Goal: Check status

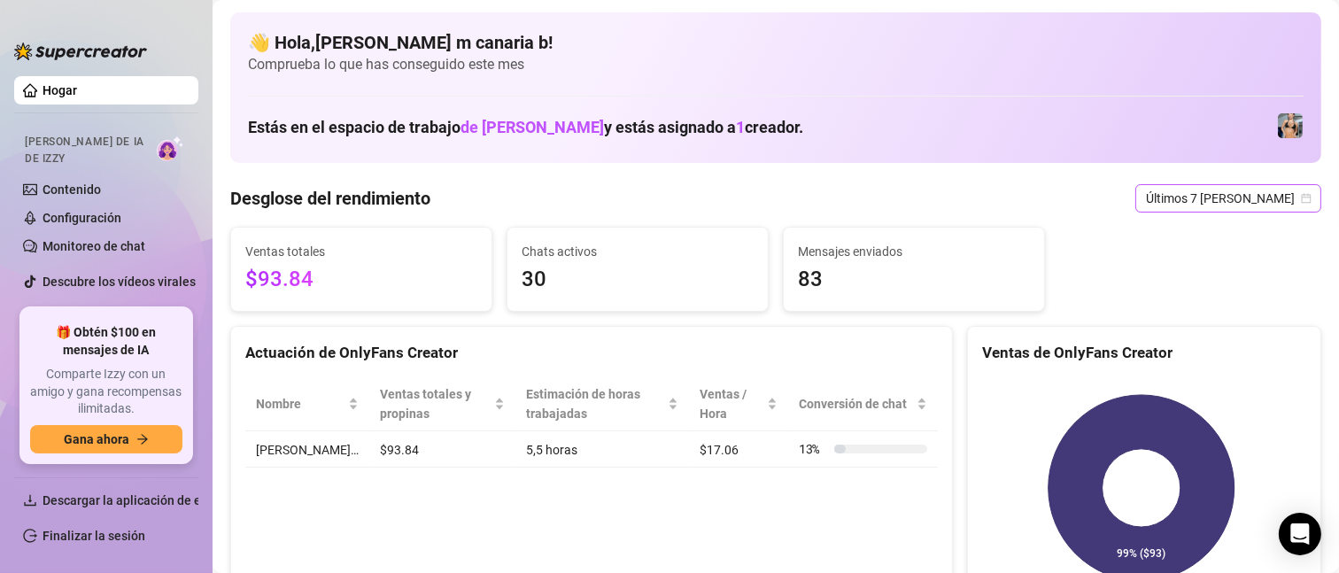
click at [1279, 187] on span "Últimos 7 [PERSON_NAME]" at bounding box center [1228, 198] width 165 height 27
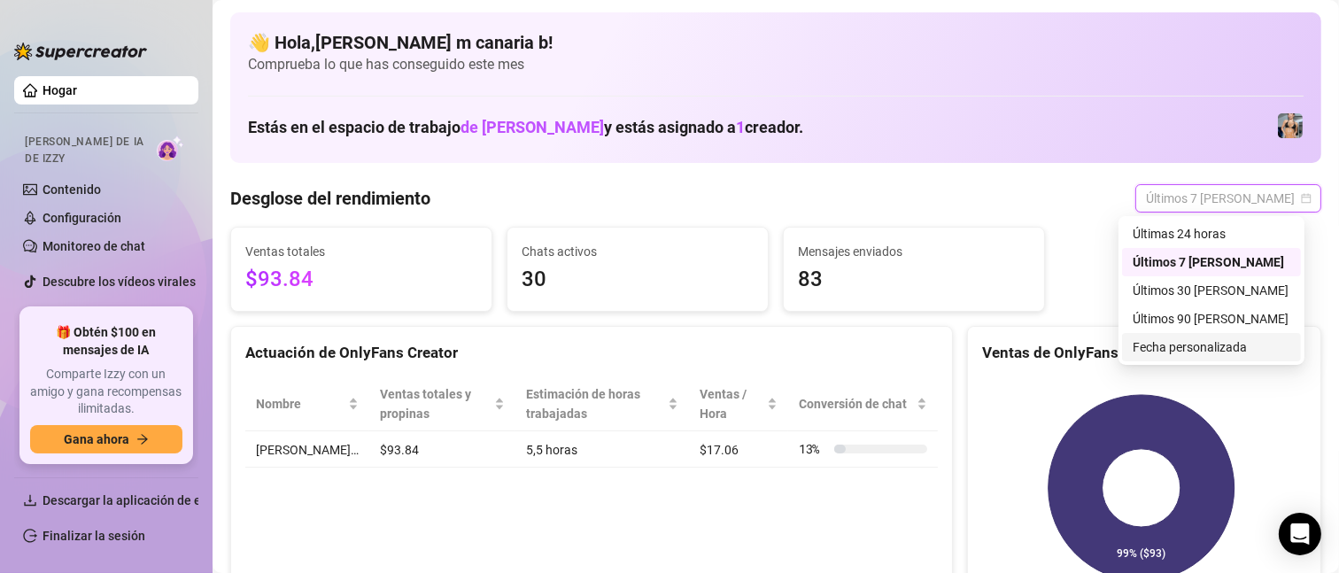
click at [1235, 343] on font "Fecha personalizada" at bounding box center [1190, 347] width 114 height 14
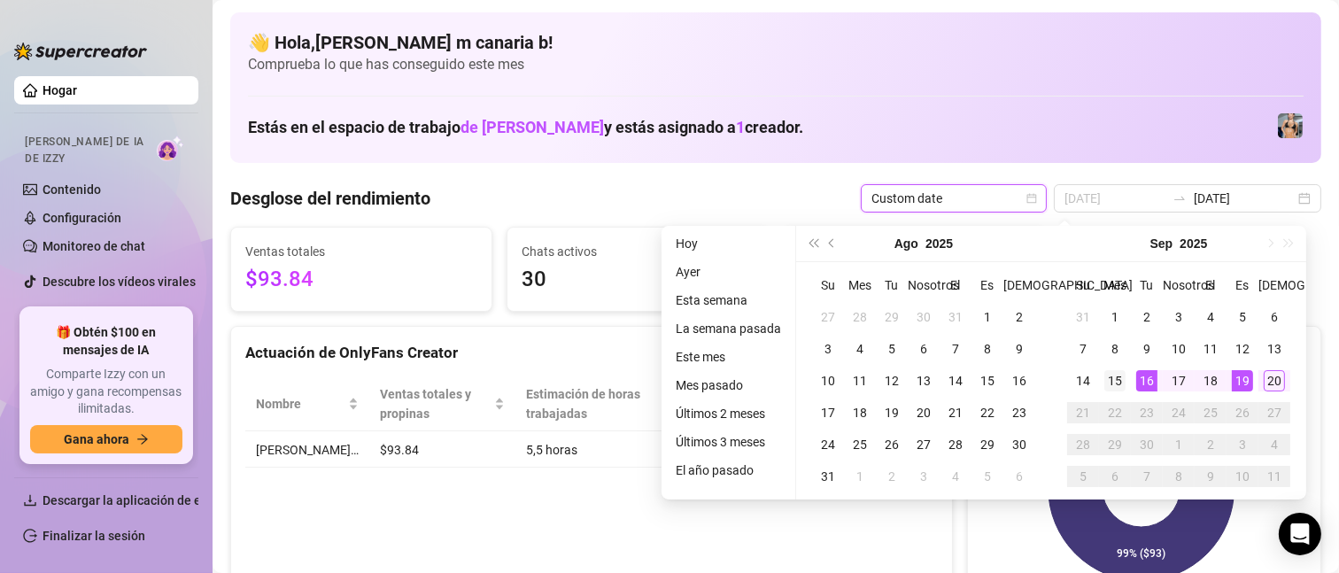
type input "[DATE]"
click at [1120, 381] on font "15" at bounding box center [1115, 381] width 14 height 14
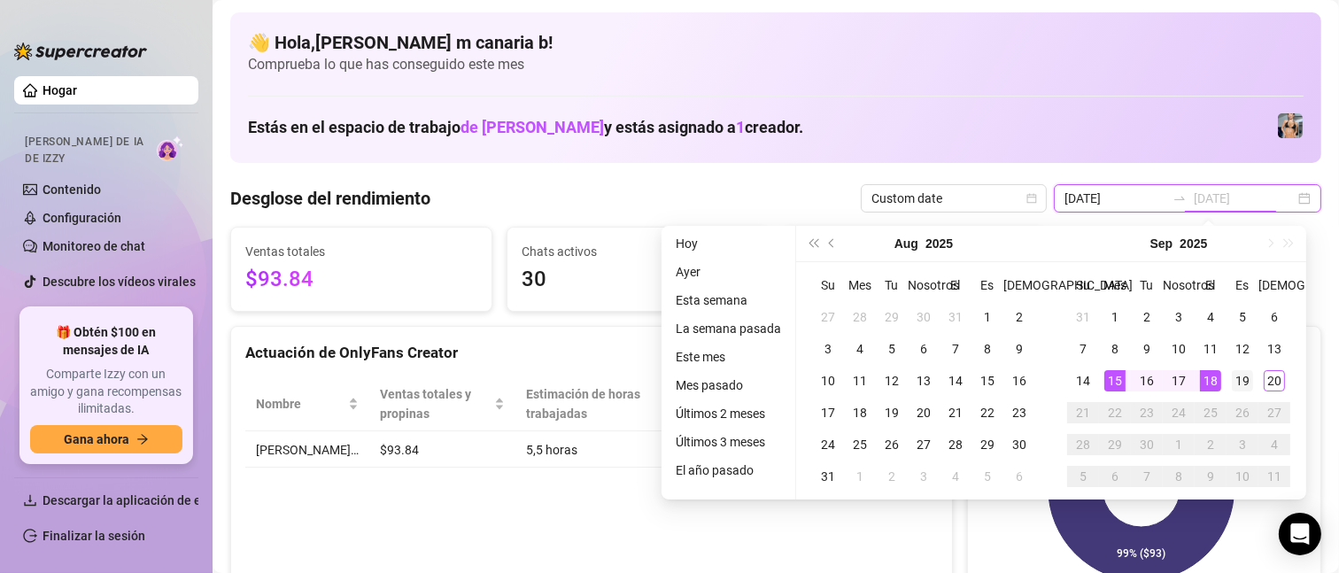
type input "[DATE]"
click at [1239, 382] on div "19" at bounding box center [1242, 380] width 21 height 21
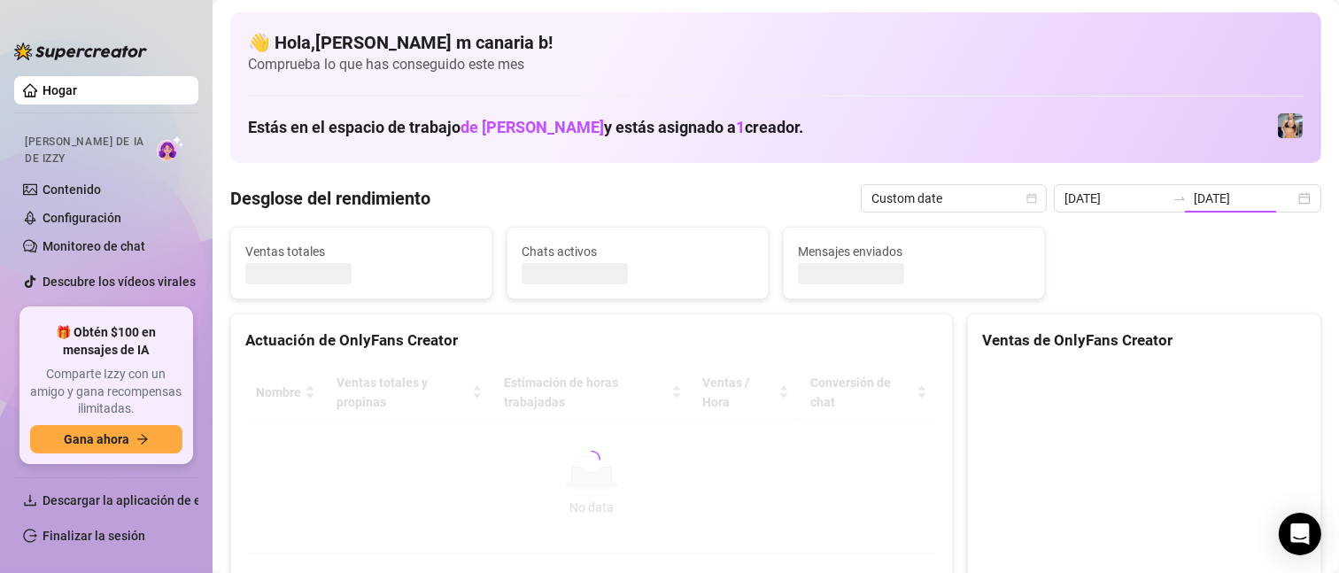
type input "[DATE]"
